Goal: Information Seeking & Learning: Learn about a topic

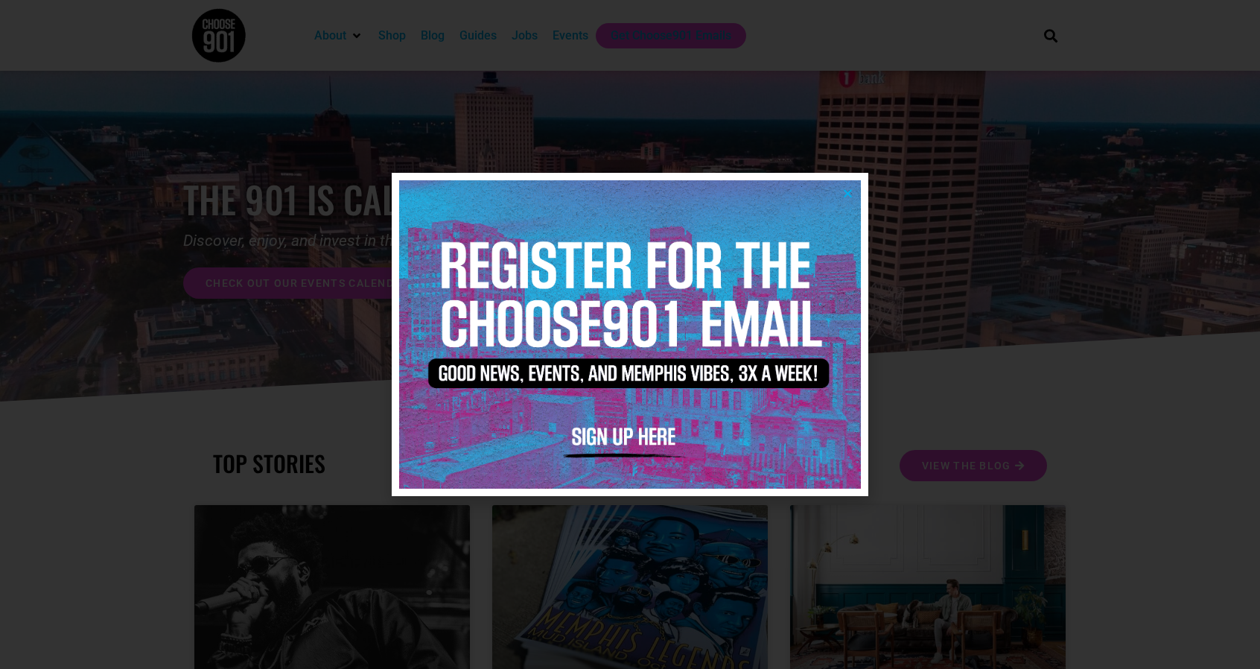
click at [845, 187] on img at bounding box center [630, 333] width 462 height 307
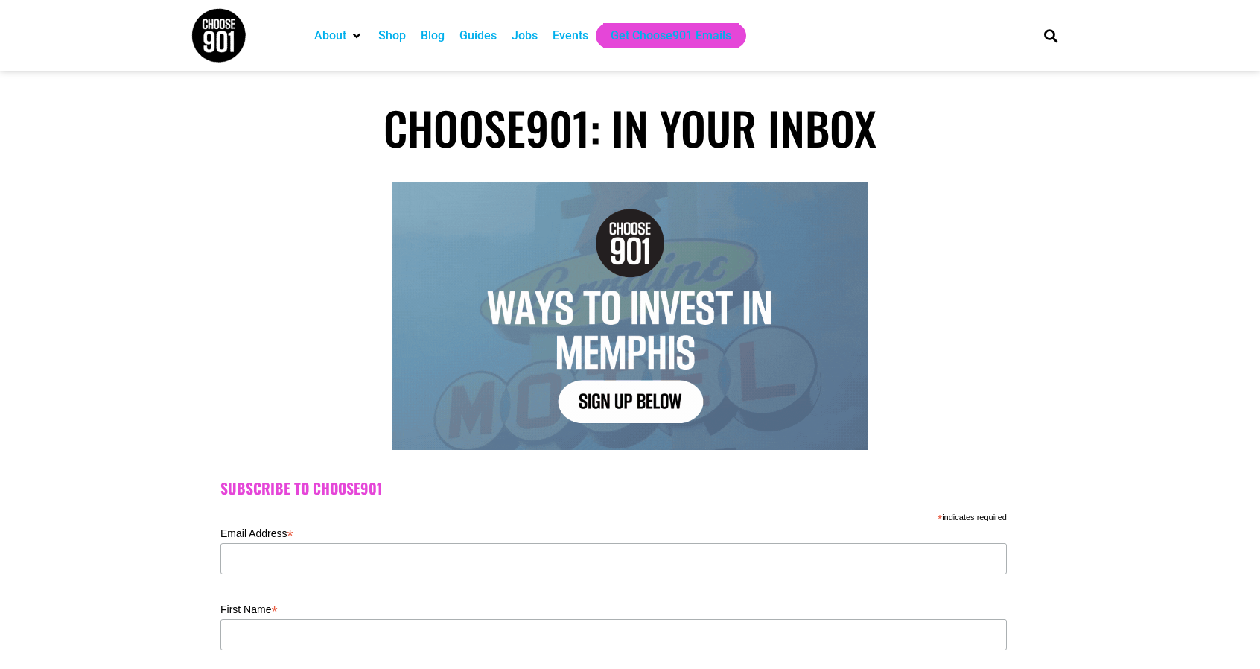
click at [573, 34] on div "Events" at bounding box center [570, 36] width 36 height 18
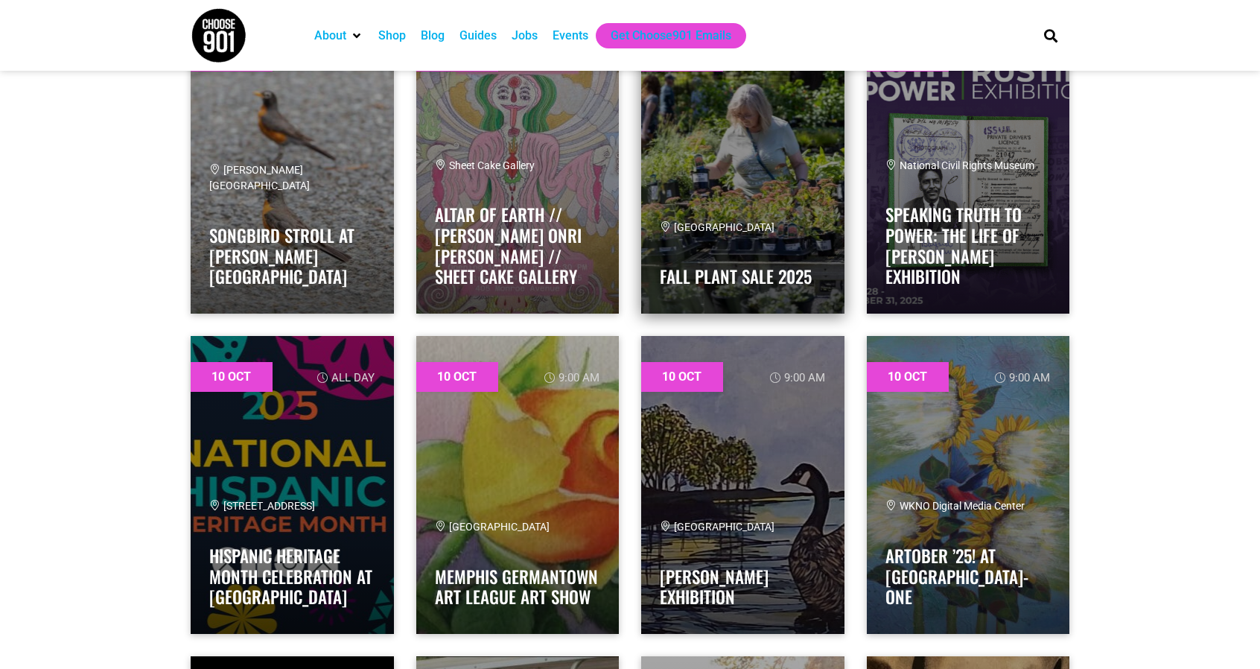
scroll to position [2383, 0]
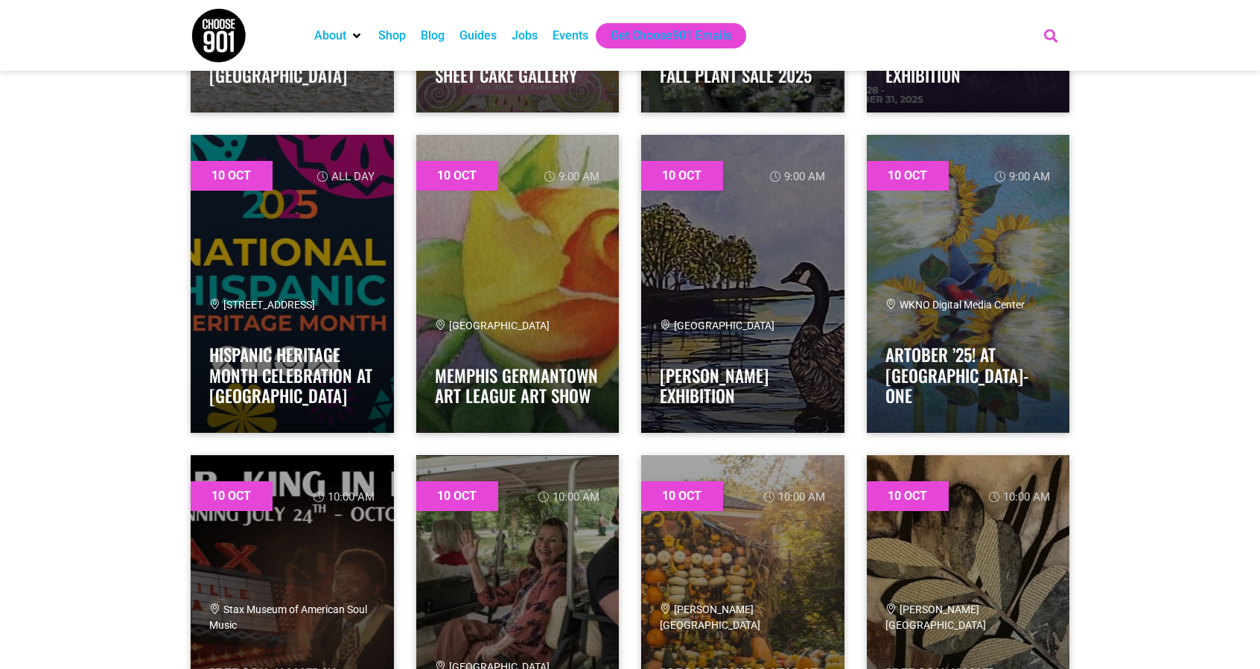
click at [1053, 34] on icon "Search" at bounding box center [1051, 35] width 25 height 25
click at [1001, 92] on input "rooftop" at bounding box center [953, 89] width 173 height 18
type input "rooftop"
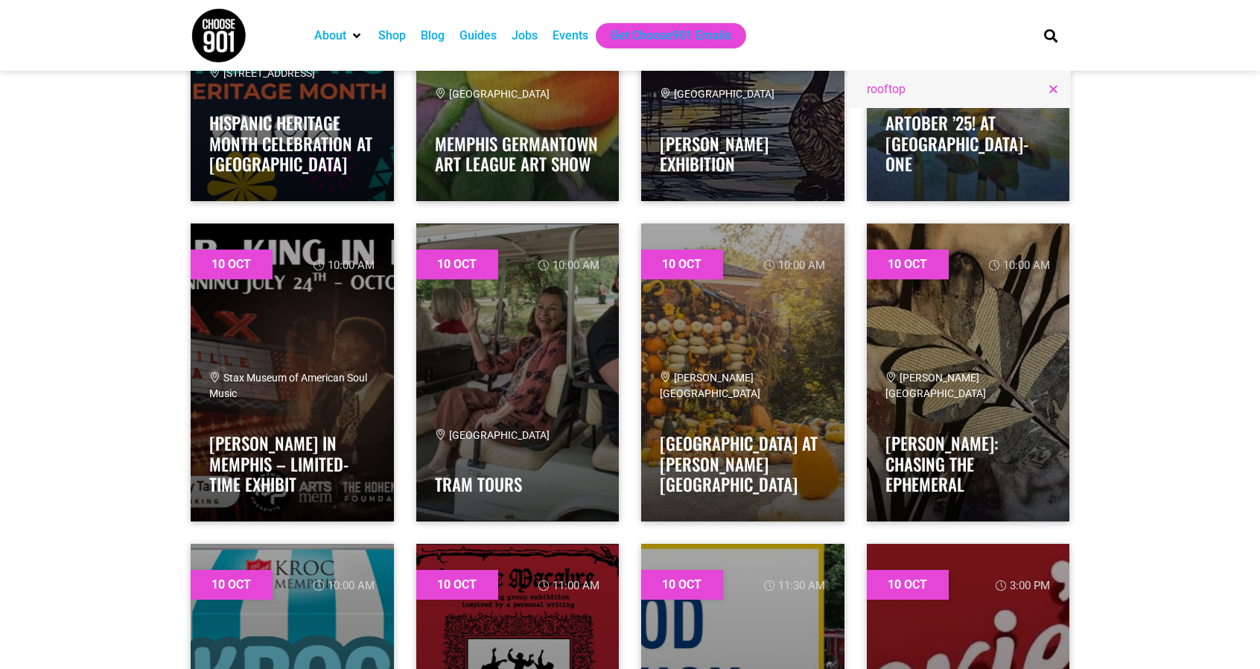
scroll to position [2752, 0]
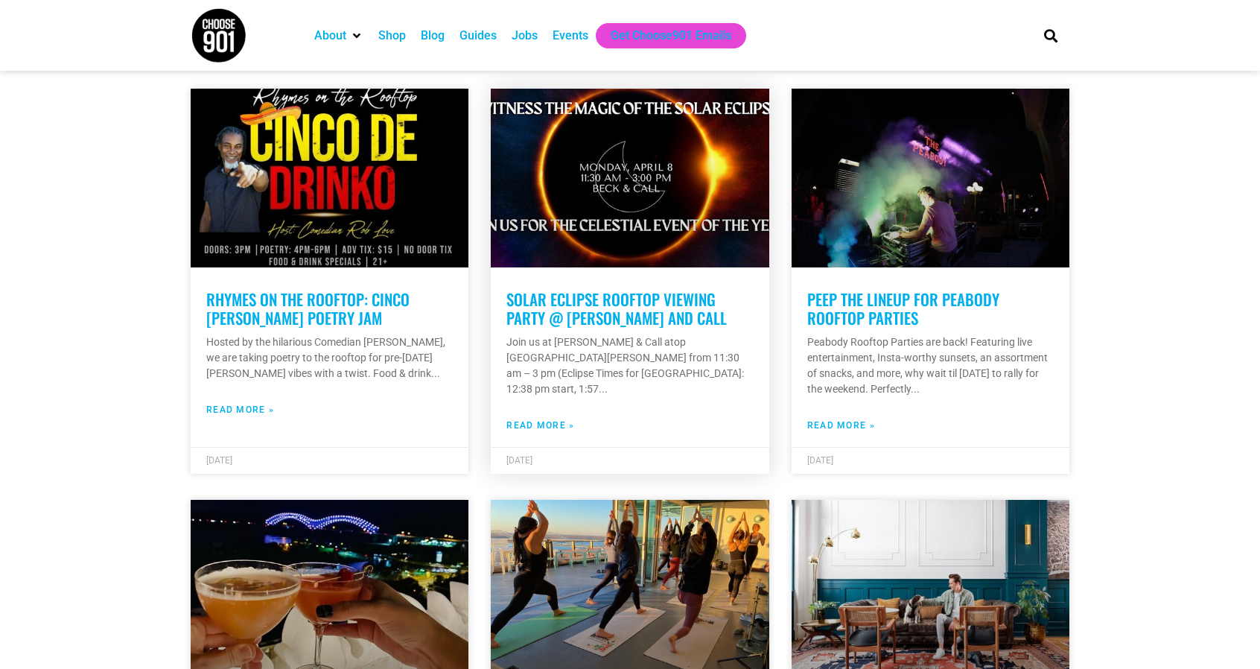
scroll to position [2010, 0]
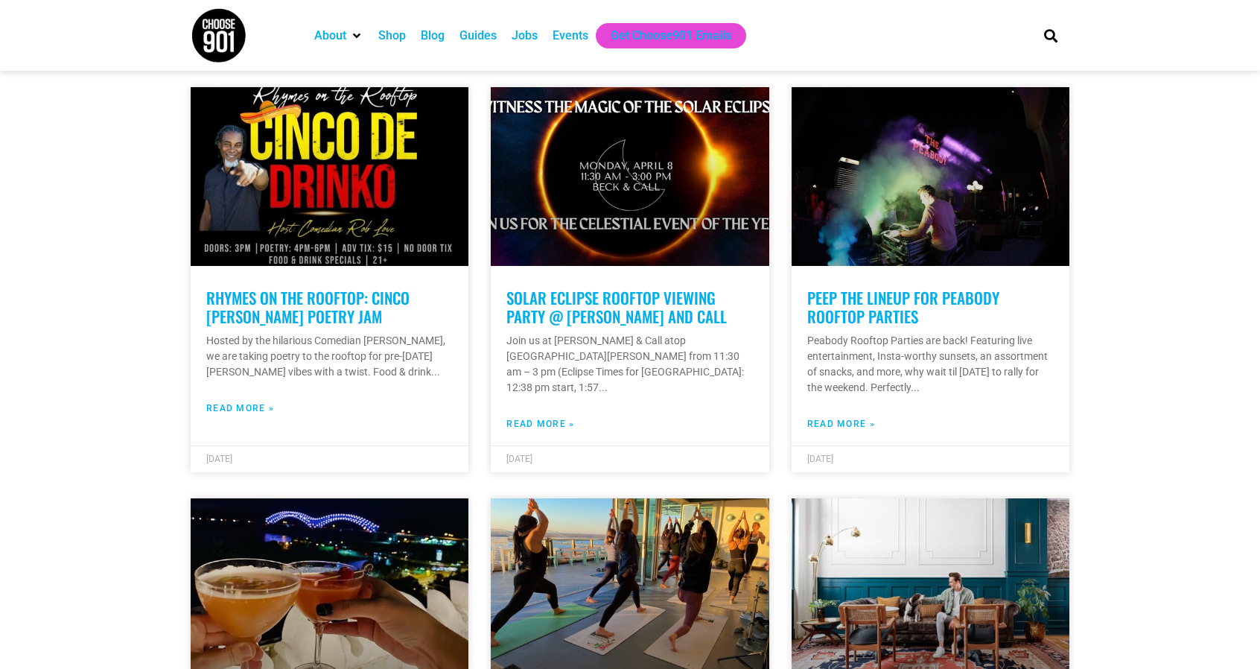
drag, startPoint x: 631, startPoint y: 183, endPoint x: 1191, endPoint y: 195, distance: 559.3
click at [1191, 195] on section "rooftop All Categories Articles Beer Binghampton Dev. Corporation Career Choose…" at bounding box center [630, 494] width 1260 height 4272
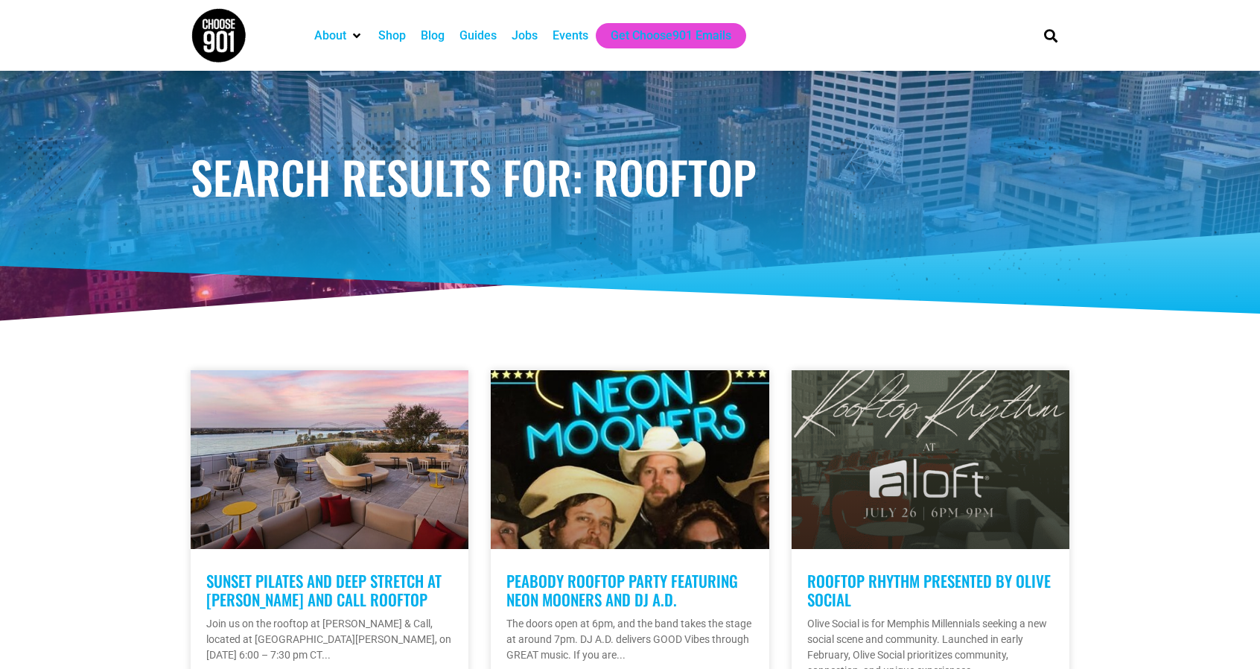
scroll to position [0, 0]
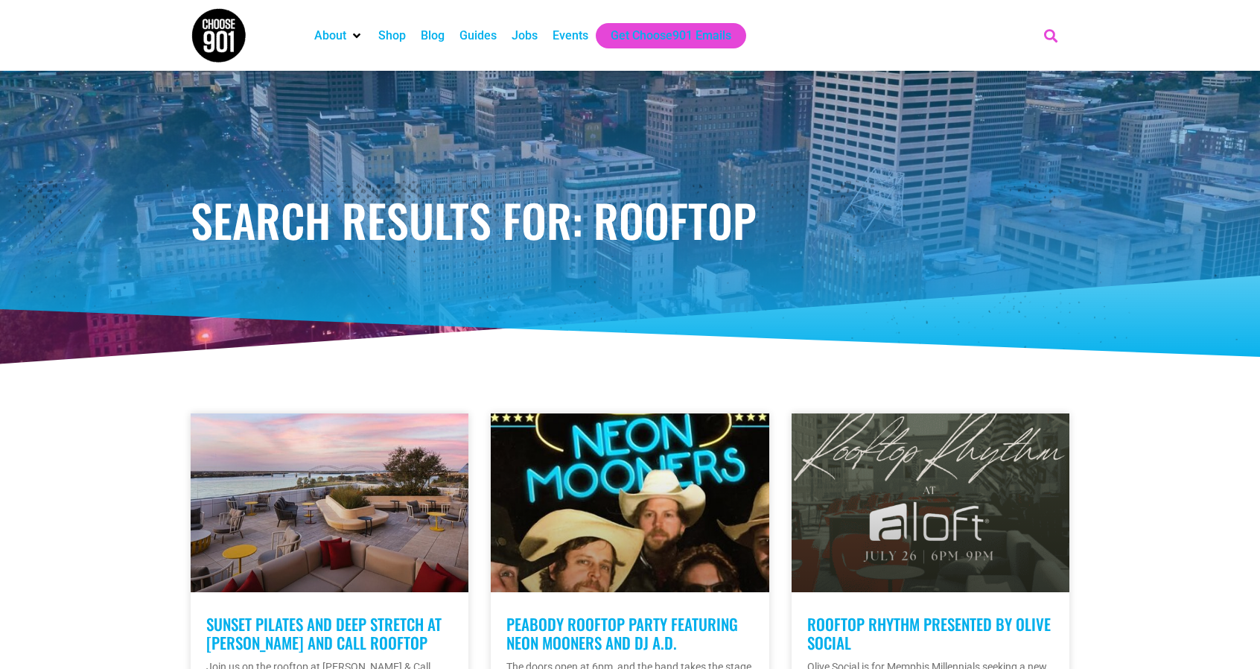
click at [1039, 29] on icon "Search" at bounding box center [1051, 35] width 25 height 25
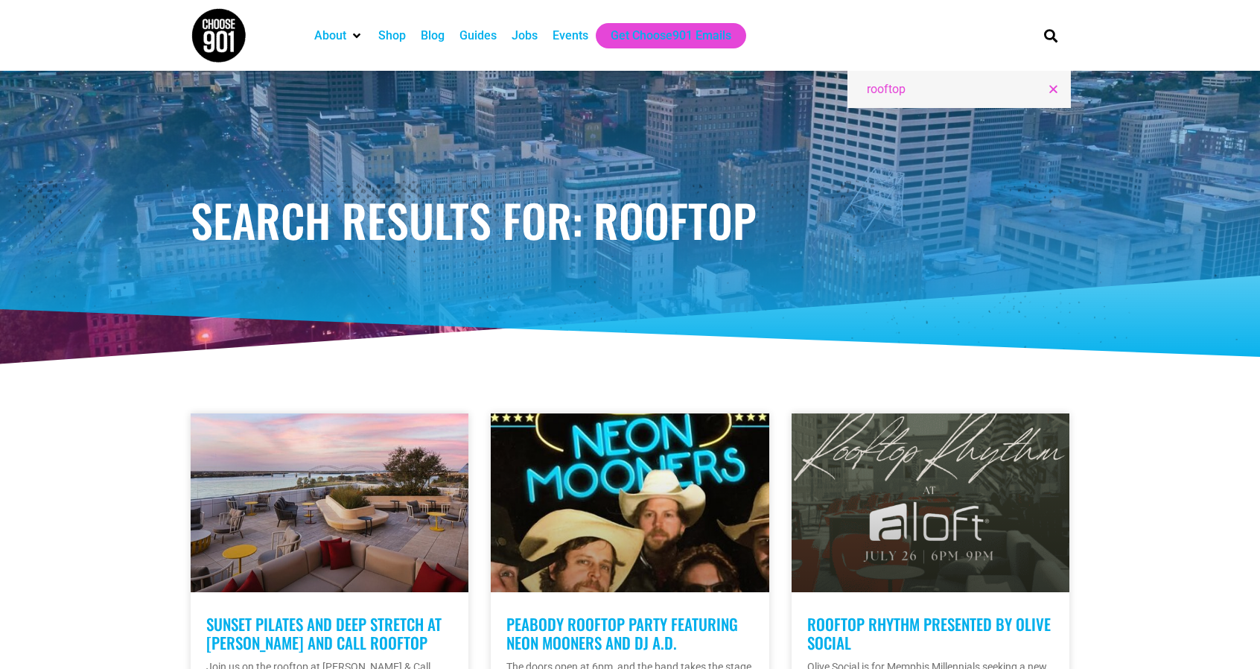
click at [1054, 86] on icon "Close this search box." at bounding box center [1053, 88] width 11 height 11
click at [1048, 48] on div "Search rooftop" at bounding box center [1048, 35] width 45 height 71
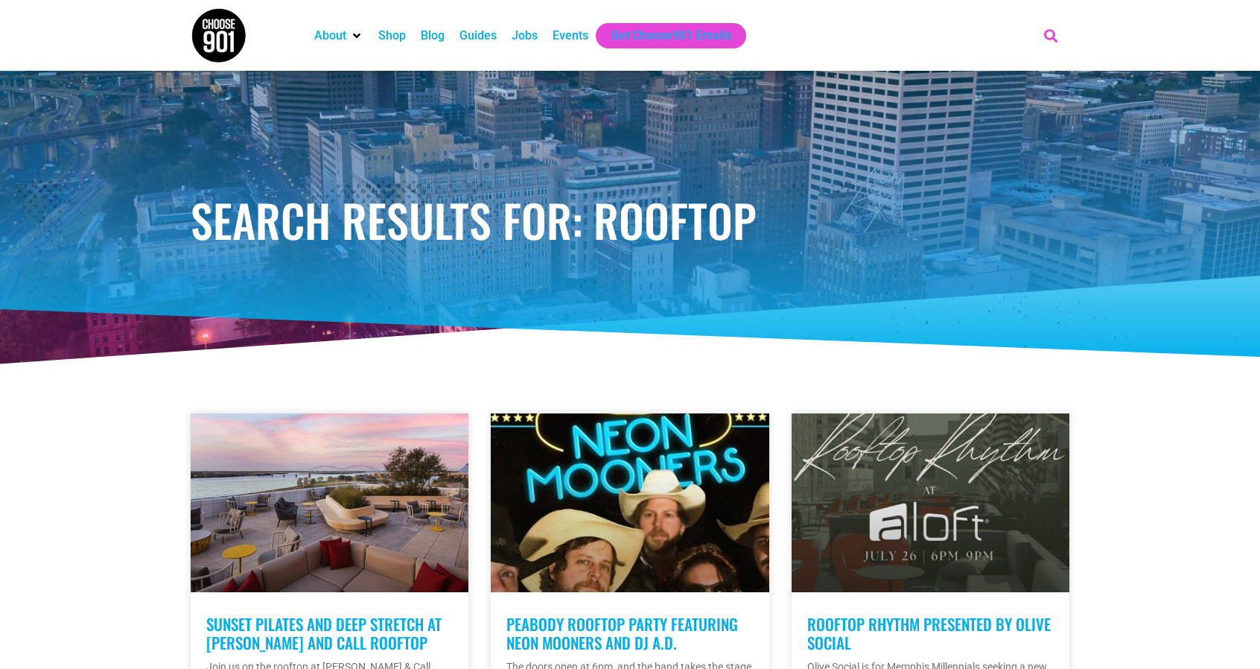
click at [1048, 39] on icon "Search" at bounding box center [1051, 35] width 25 height 25
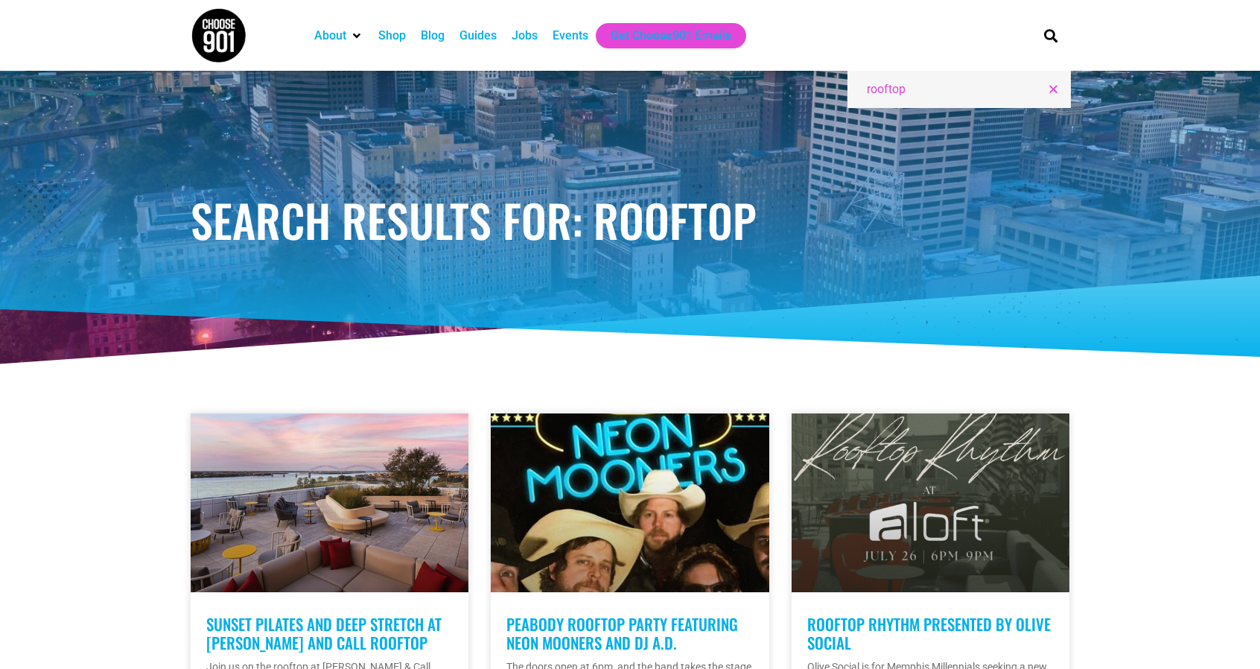
click at [1033, 88] on input "rooftop" at bounding box center [953, 89] width 173 height 18
click at [991, 84] on input "Search" at bounding box center [953, 89] width 173 height 18
type input "spanish"
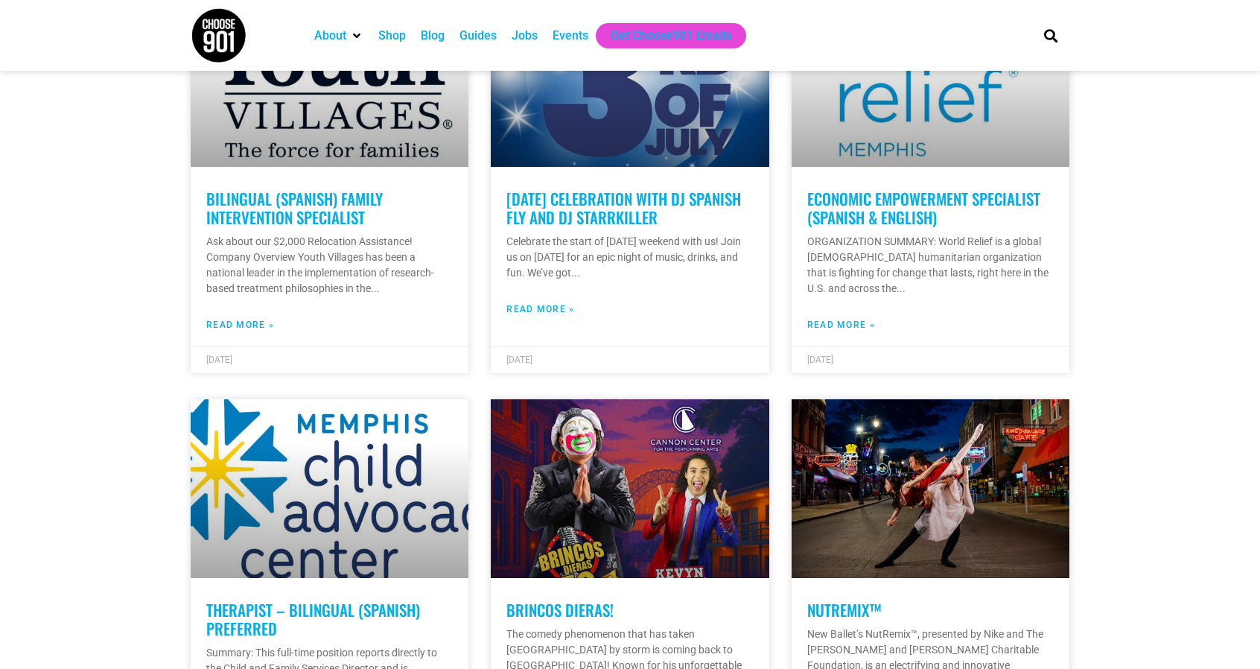
scroll to position [4318, 0]
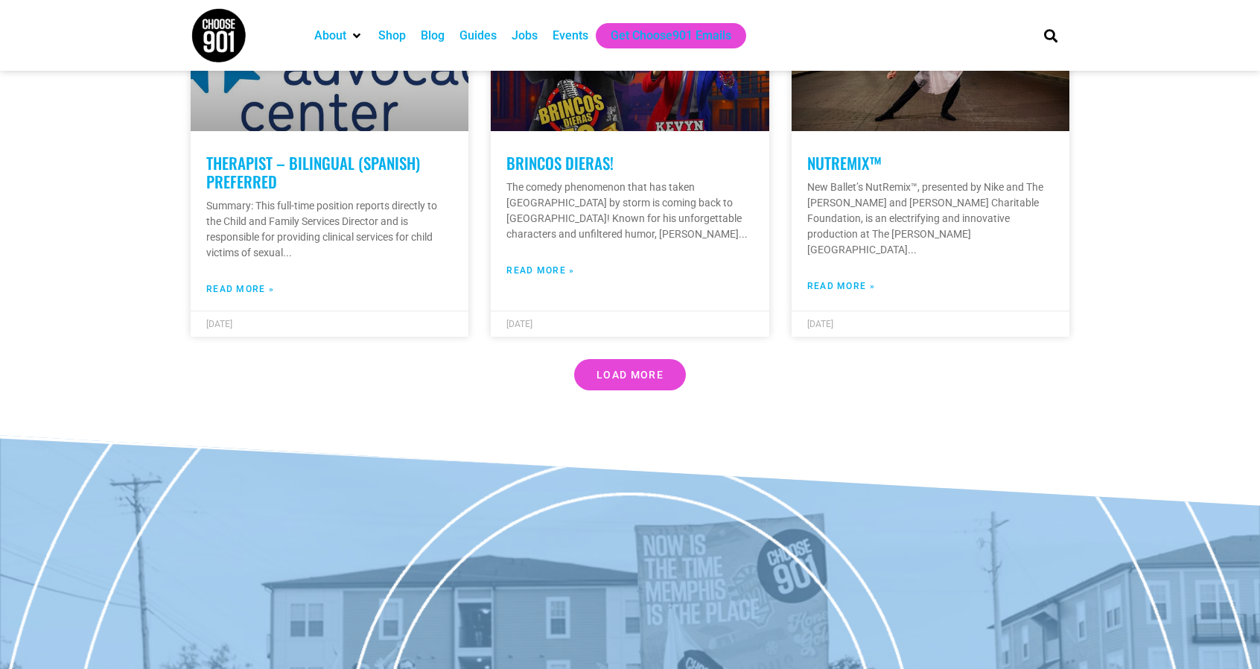
click at [551, 35] on div "Events" at bounding box center [570, 35] width 51 height 25
click at [564, 35] on div "Events" at bounding box center [570, 36] width 36 height 18
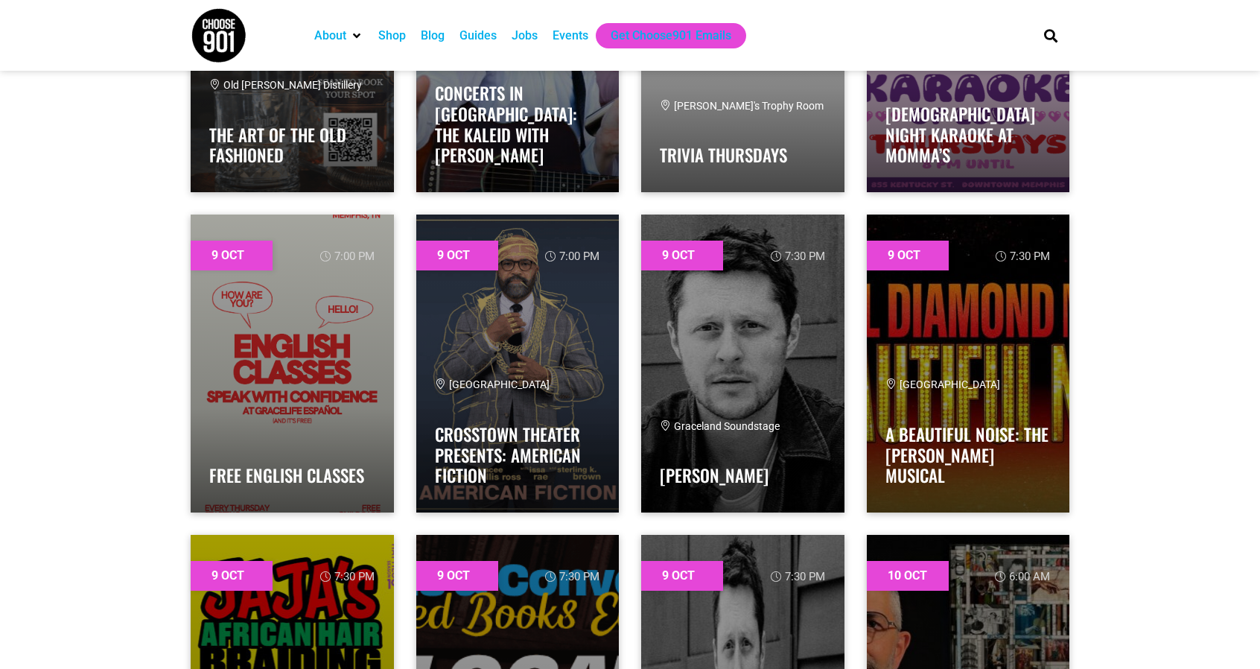
scroll to position [1042, 0]
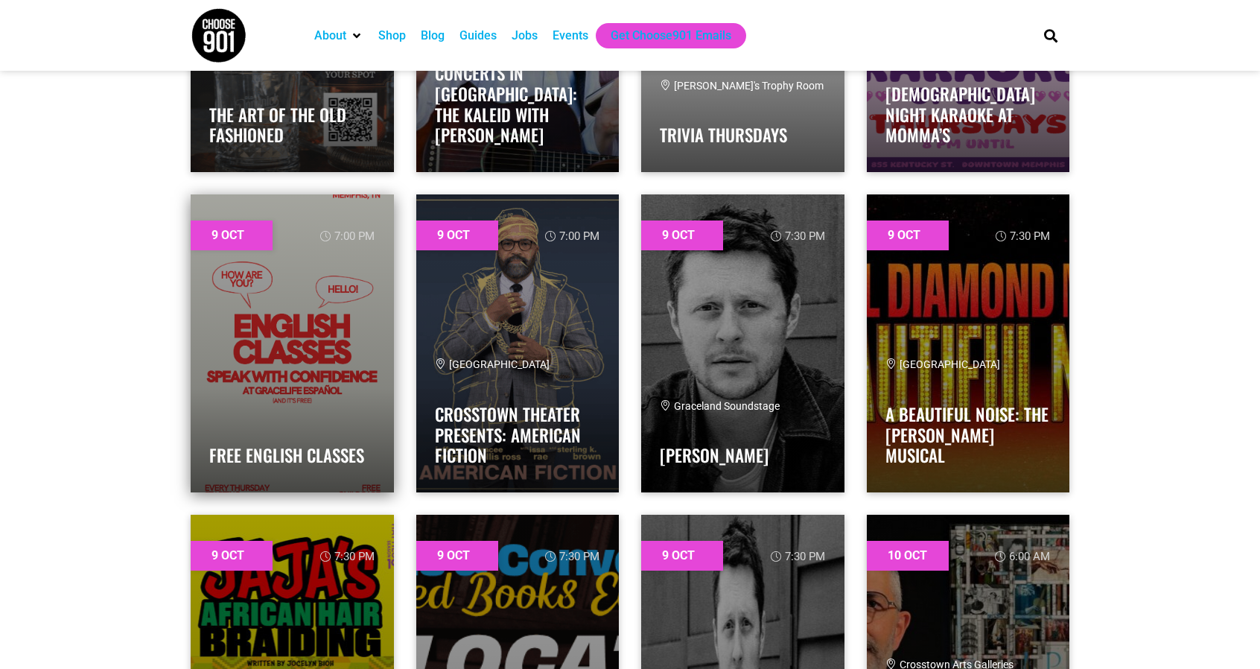
click at [283, 309] on link at bounding box center [292, 343] width 203 height 298
